Goal: Transaction & Acquisition: Purchase product/service

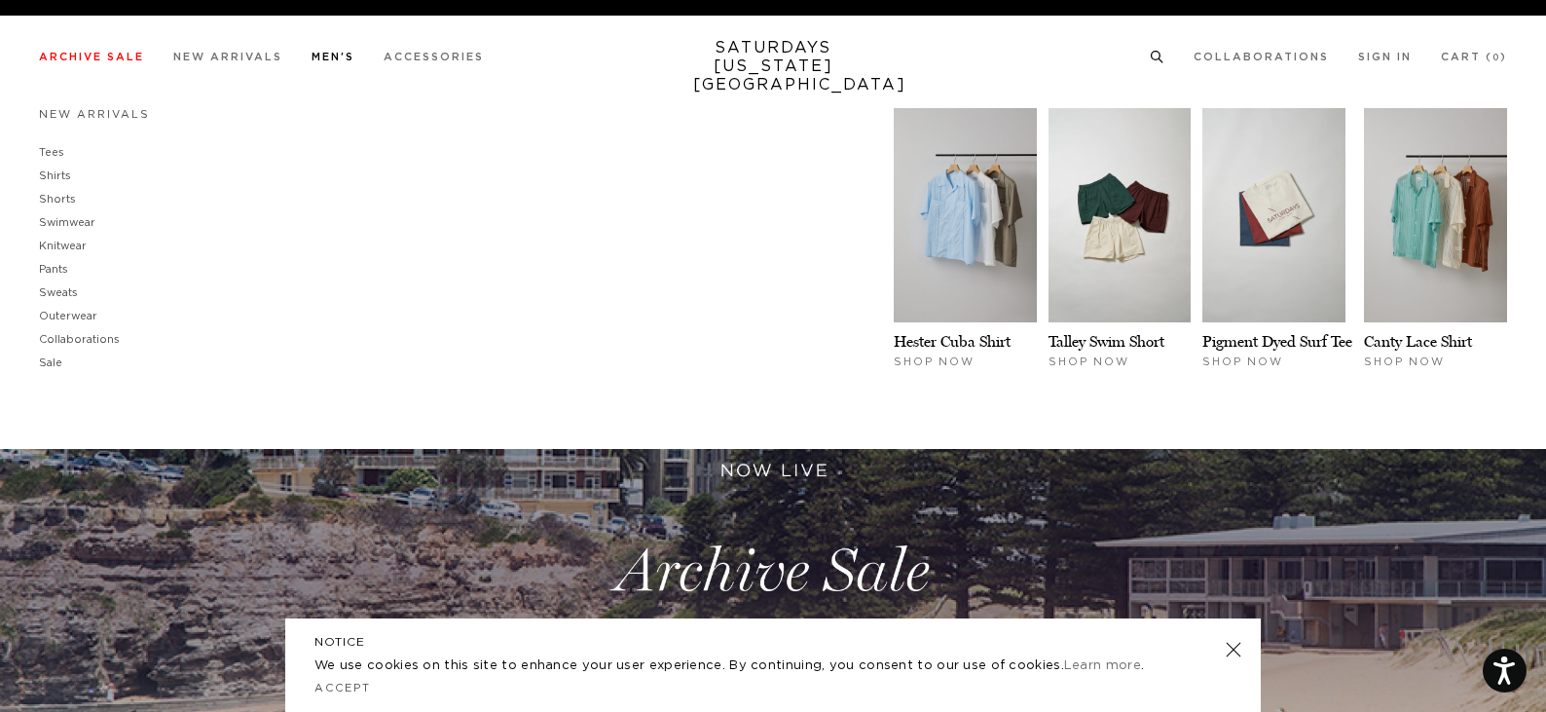
click at [315, 52] on link "Men's" at bounding box center [333, 57] width 43 height 11
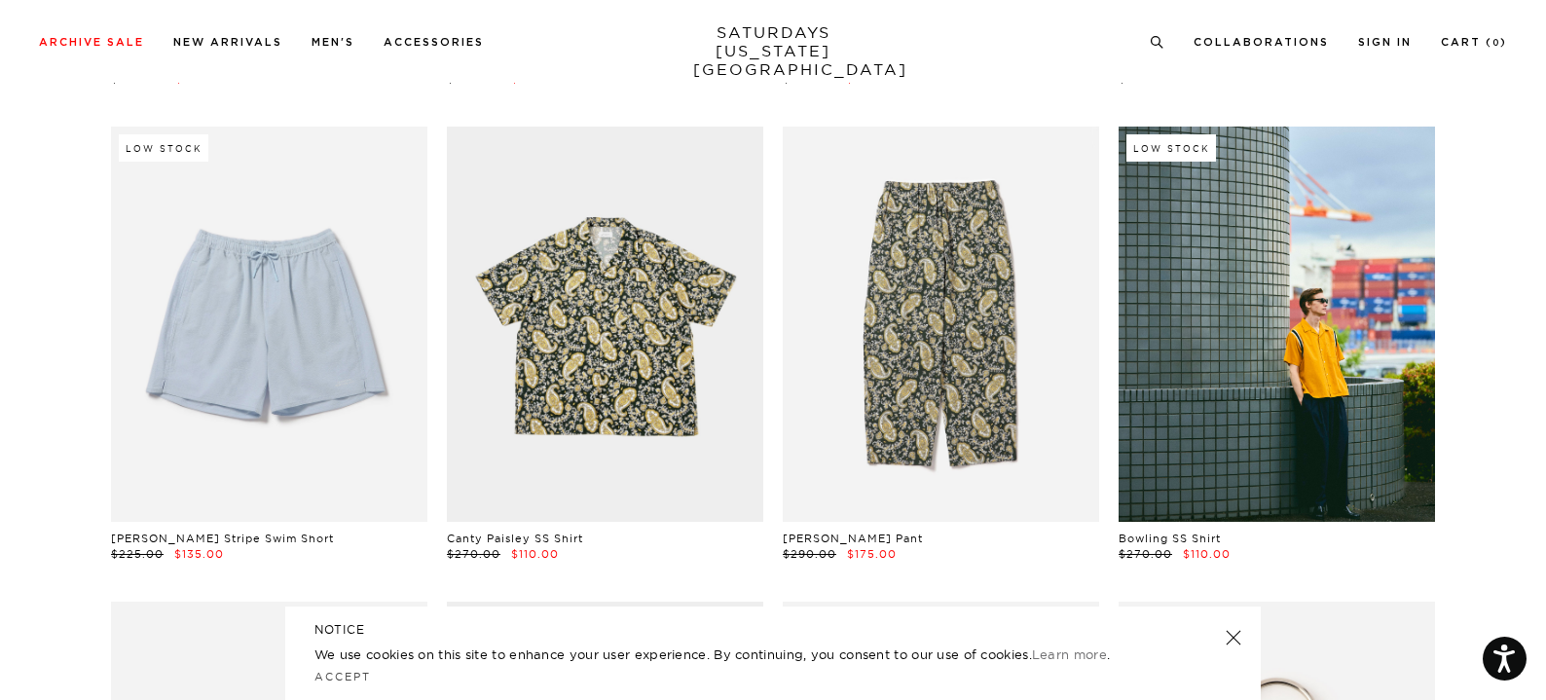
scroll to position [1071, 0]
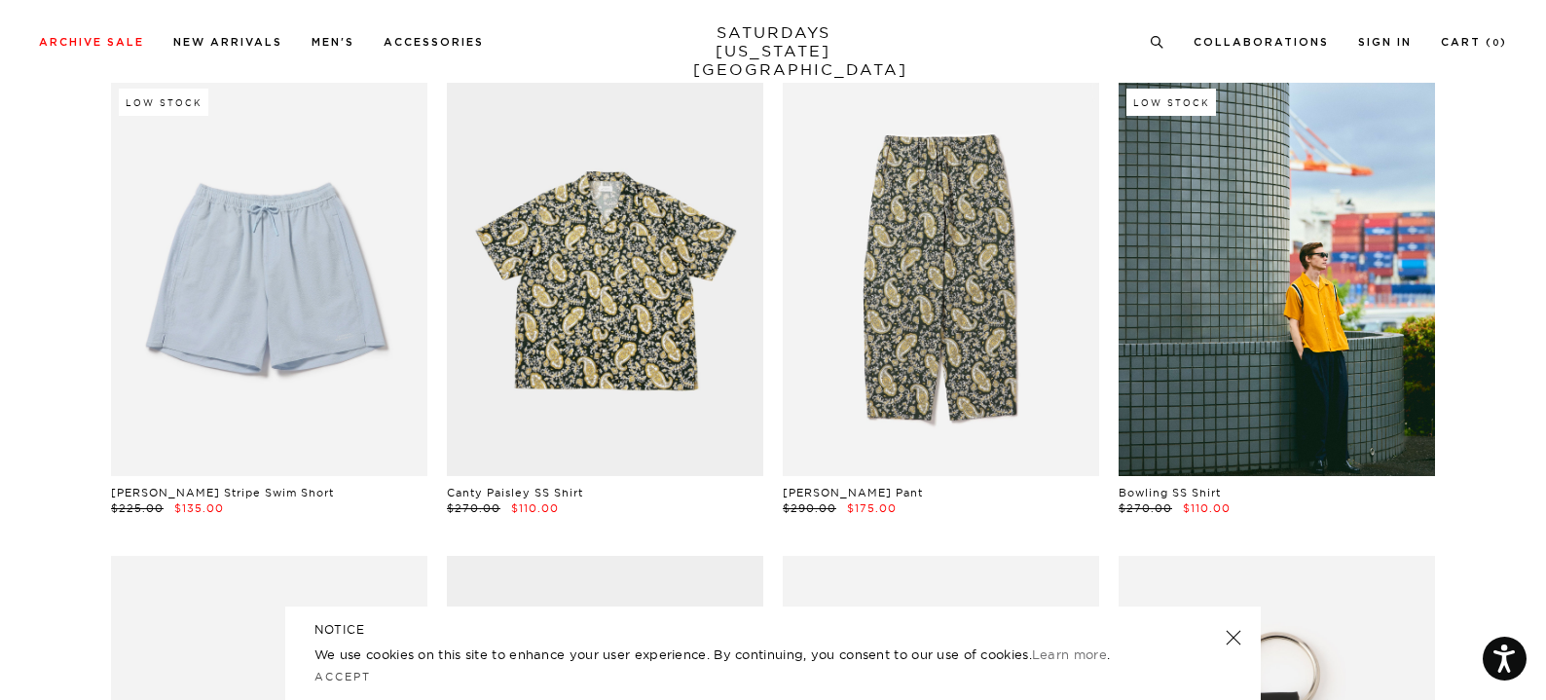
click at [1238, 635] on link at bounding box center [1233, 637] width 27 height 27
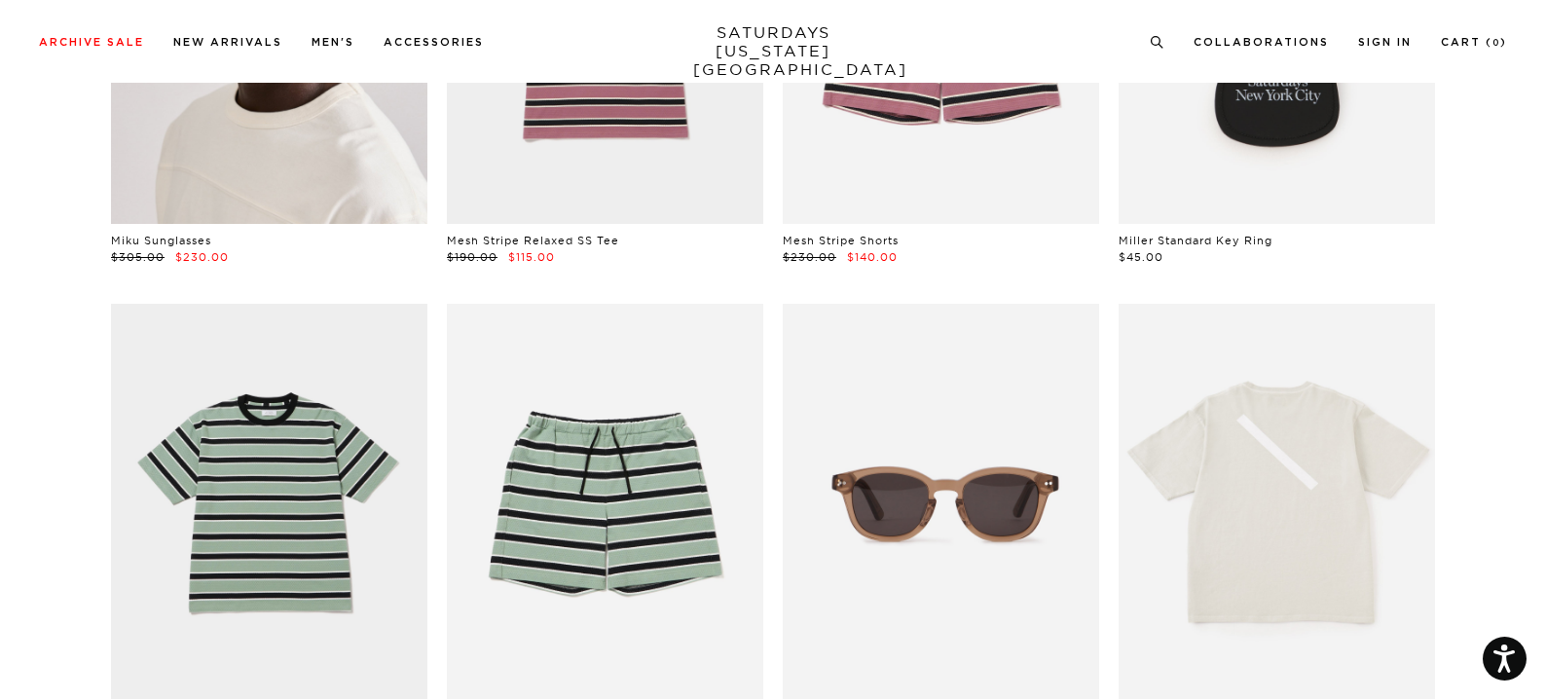
scroll to position [1947, 0]
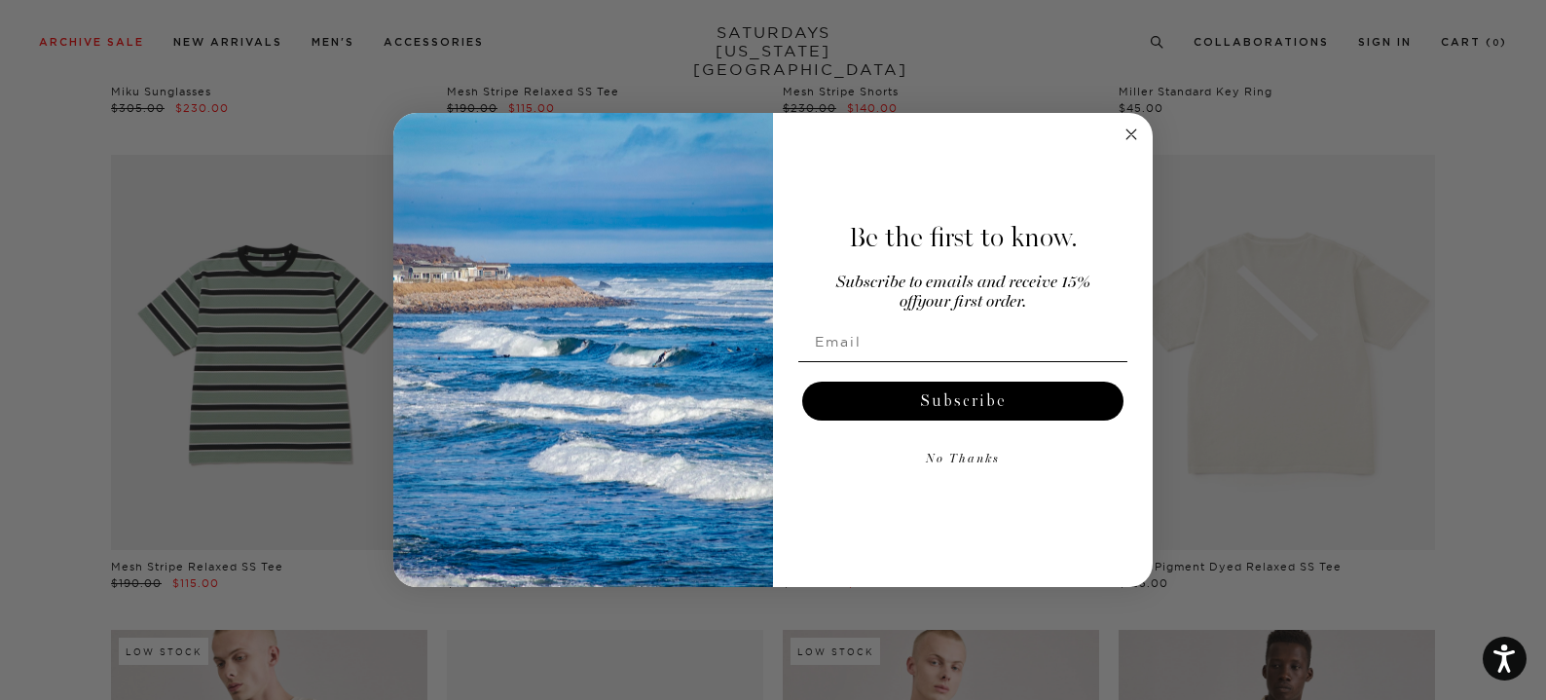
click at [1119, 134] on icon "Close dialog" at bounding box center [1130, 134] width 23 height 23
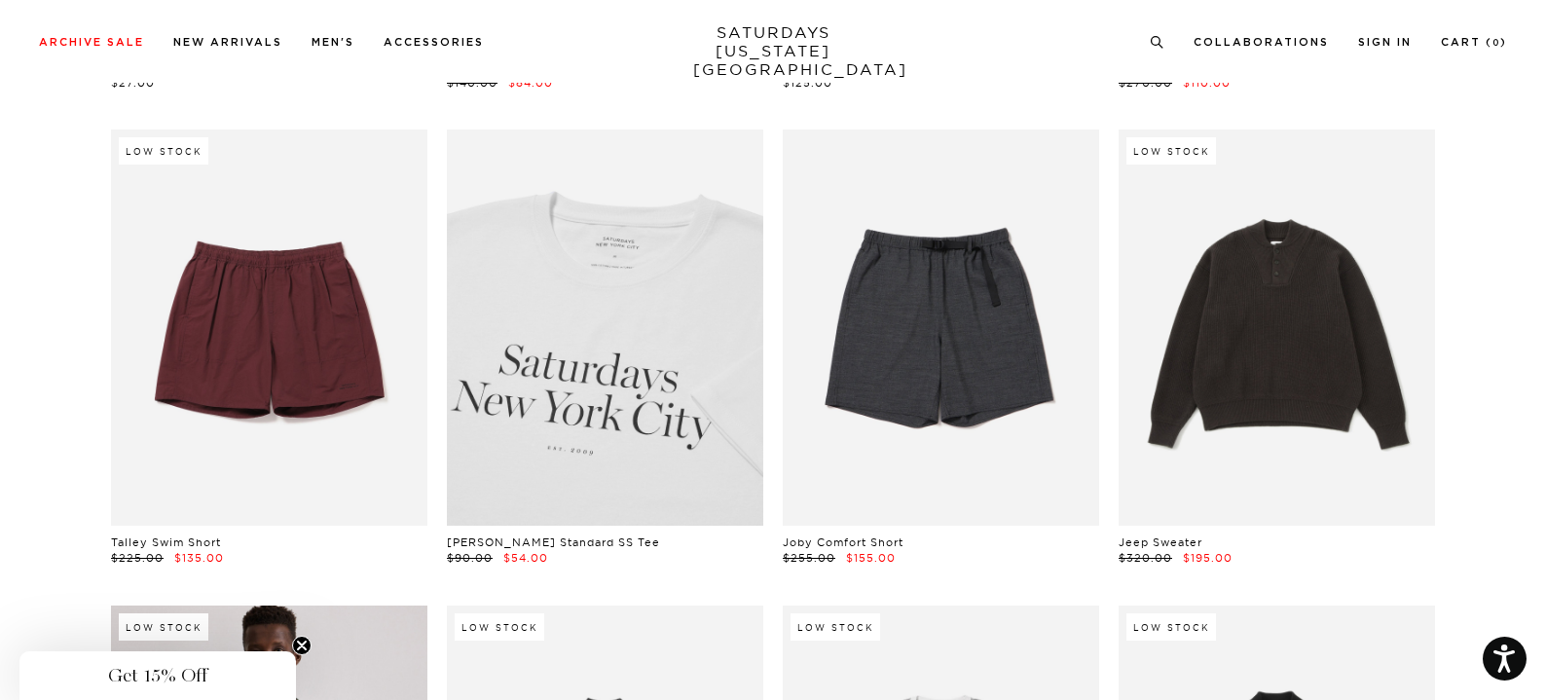
scroll to position [4283, 0]
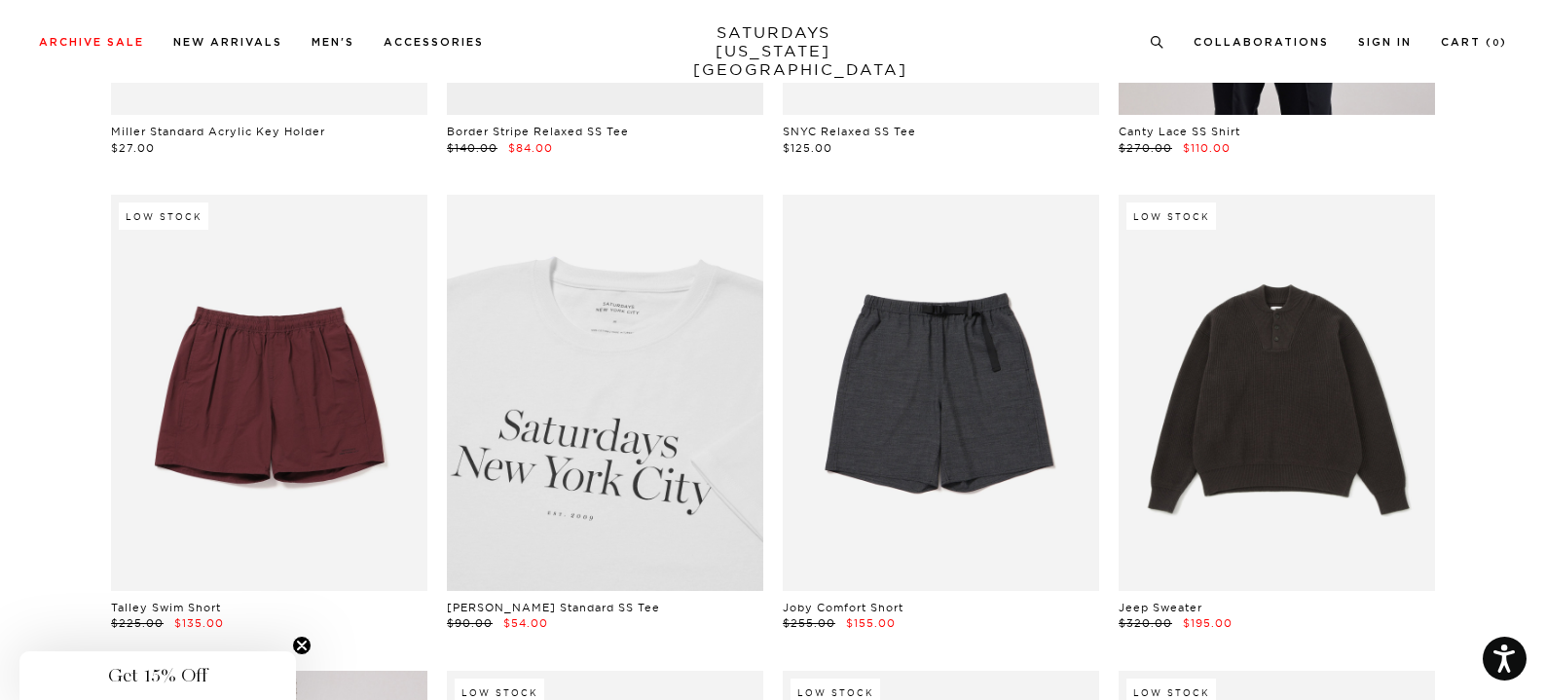
click at [629, 486] on link at bounding box center [605, 392] width 316 height 395
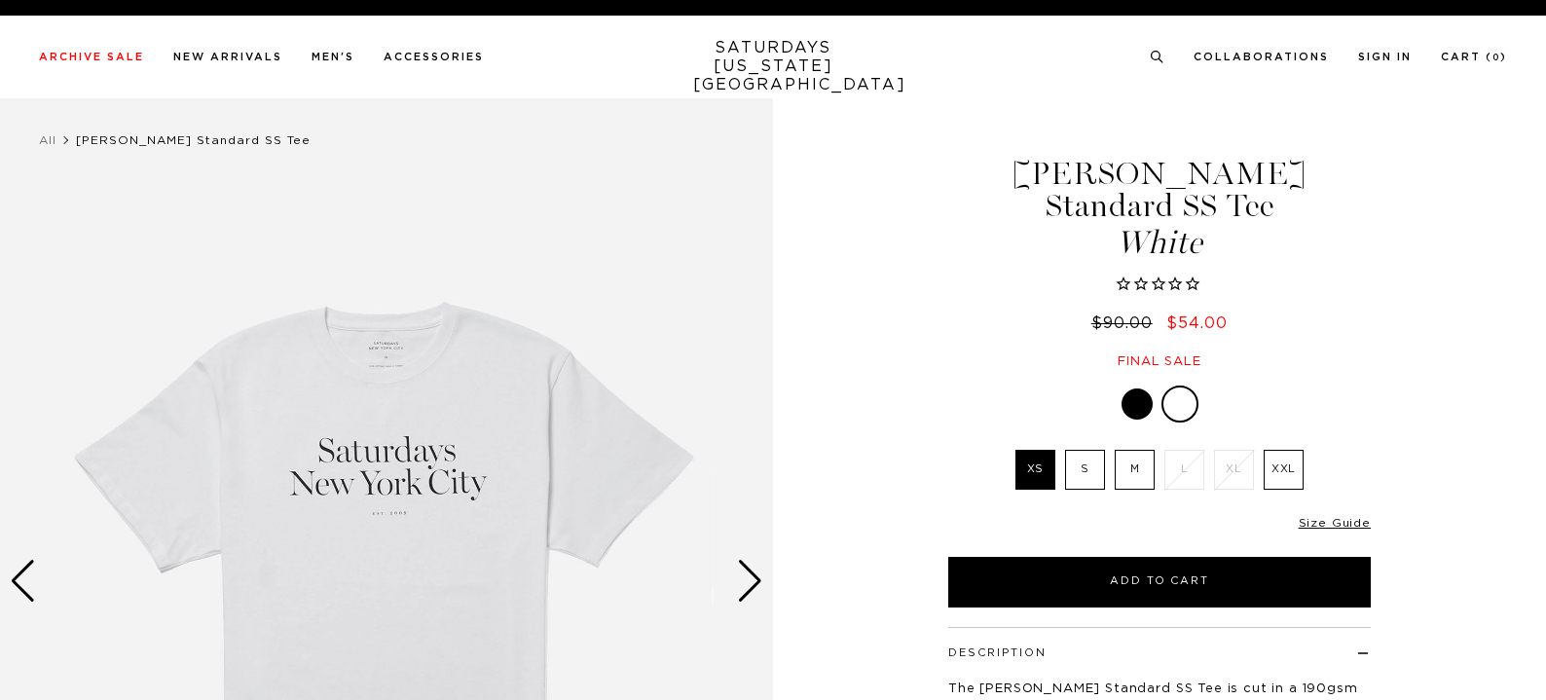
click at [1137, 450] on label "M" at bounding box center [1135, 470] width 40 height 40
click at [0, 0] on input "M" at bounding box center [0, 0] width 0 height 0
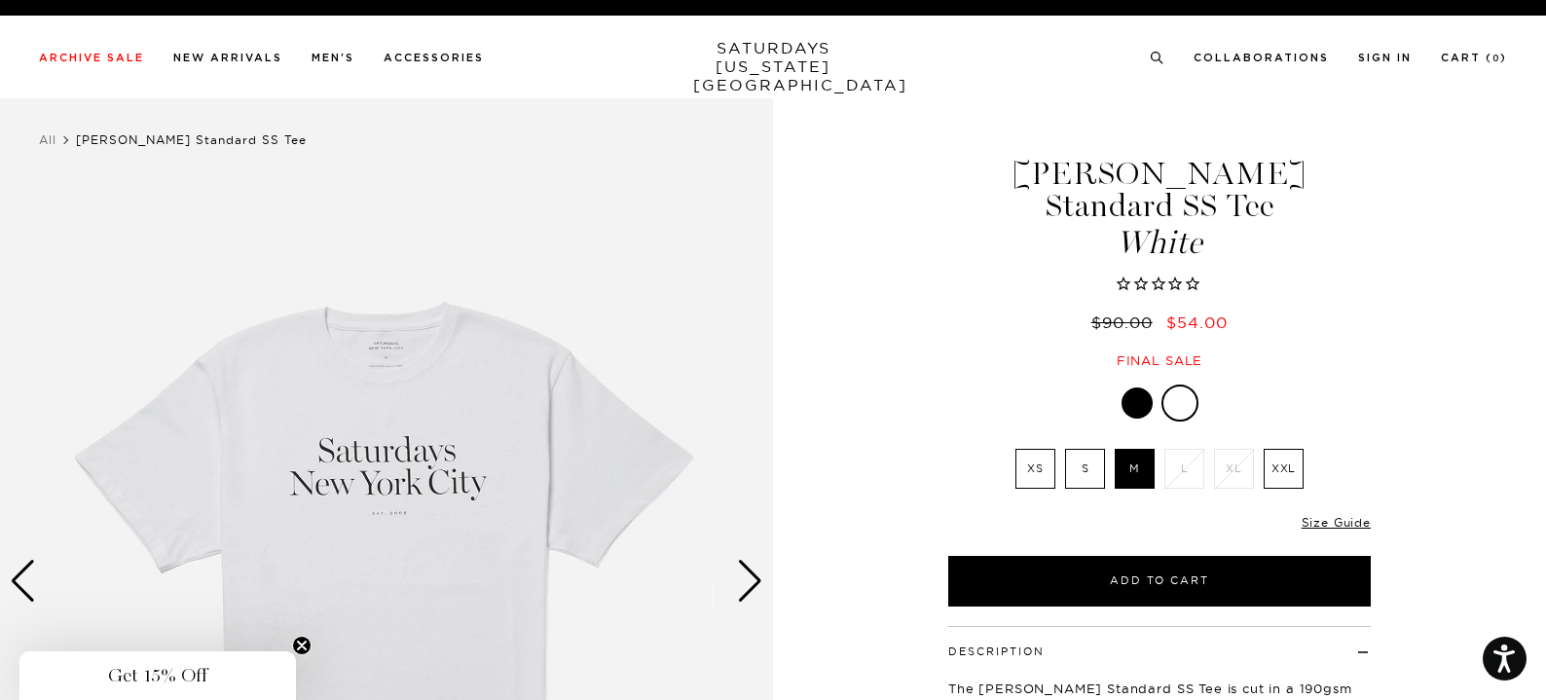
click at [1121, 385] on div at bounding box center [1159, 403] width 422 height 37
click at [1133, 387] on div at bounding box center [1136, 402] width 31 height 31
